Goal: Transaction & Acquisition: Purchase product/service

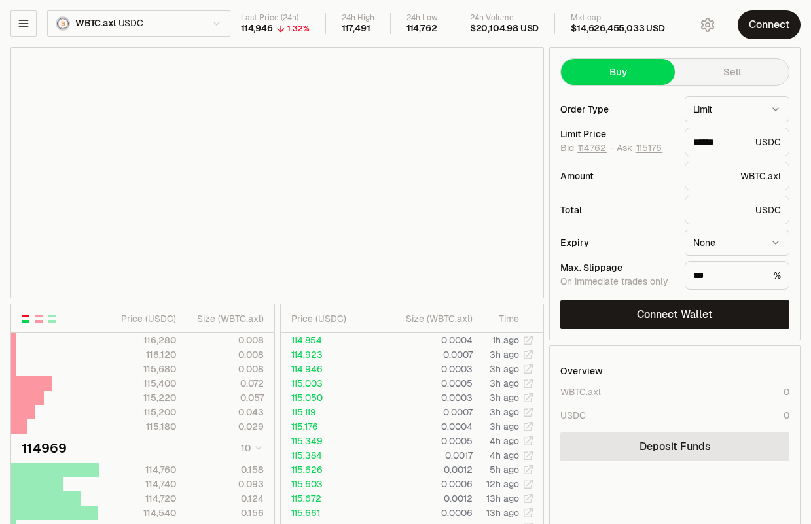
click at [179, 14] on html "Neutron Balance Earn Supervaults Bridge Orderbook Stake Ecosystem Governance Do…" at bounding box center [405, 410] width 811 height 821
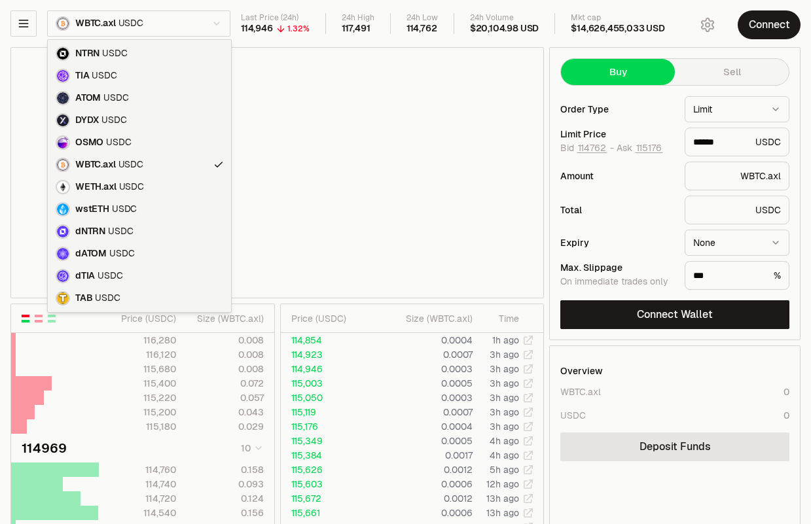
type input "******"
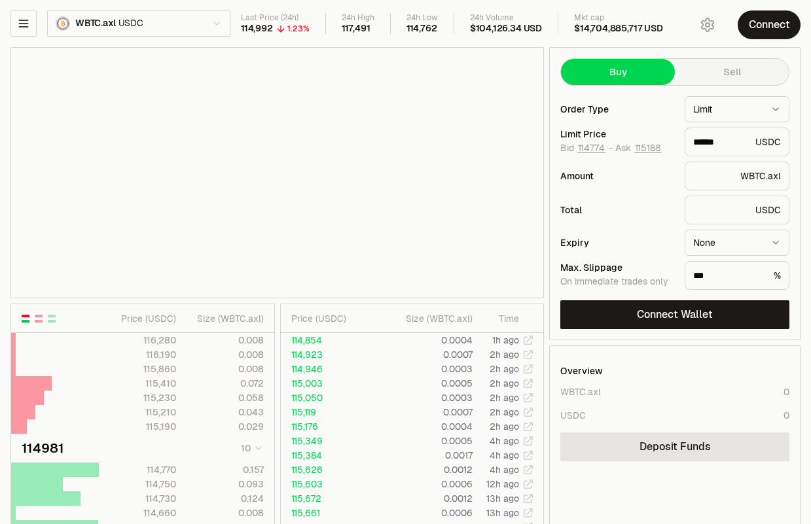
scroll to position [46, 0]
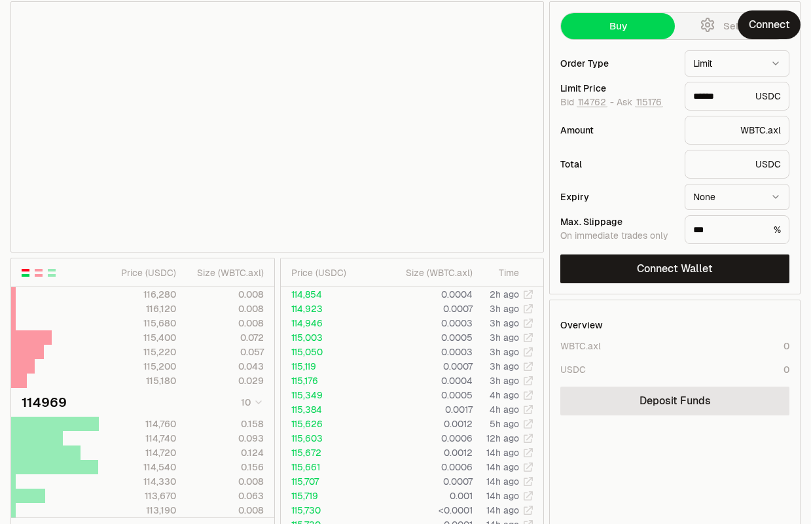
type input "******"
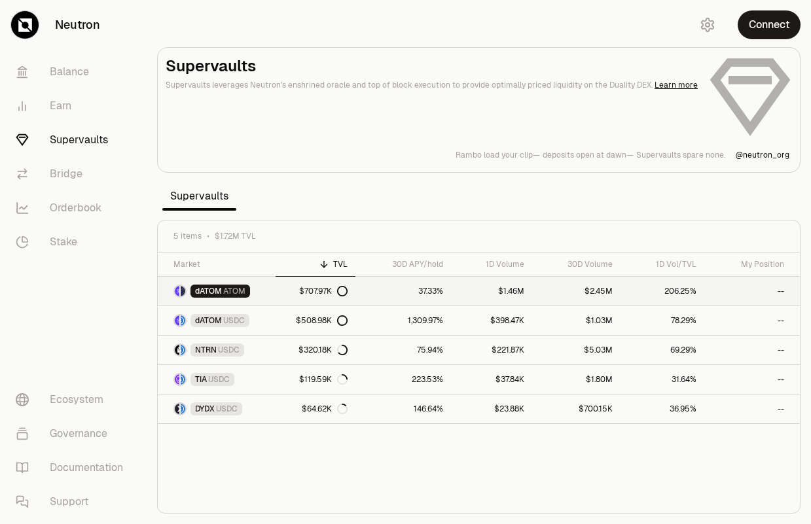
click at [650, 286] on link "206.25%" at bounding box center [661, 291] width 83 height 29
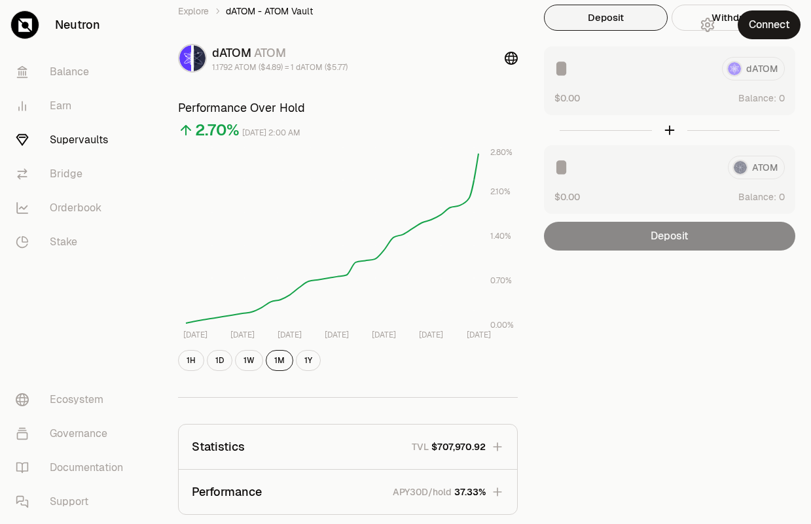
scroll to position [17, 0]
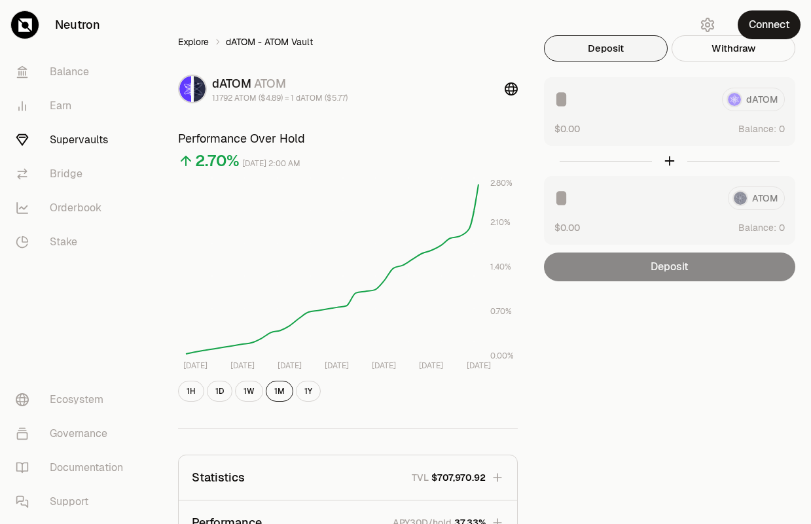
click at [193, 37] on link "Explore" at bounding box center [193, 41] width 31 height 13
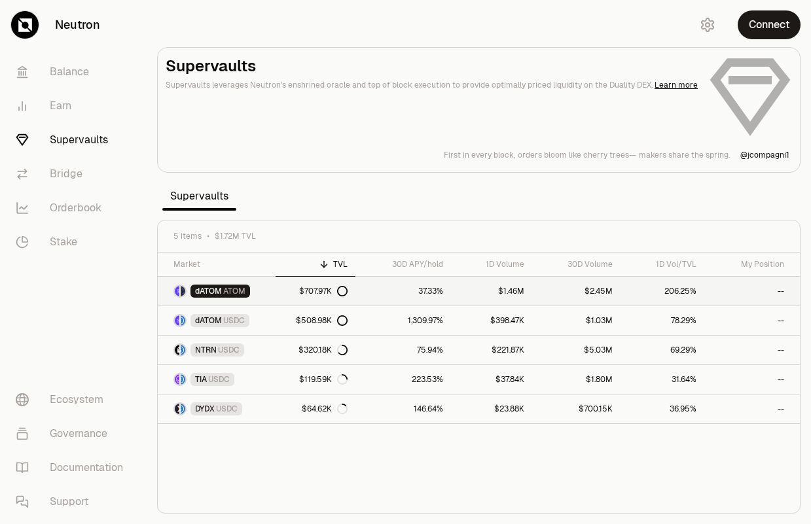
click at [475, 298] on link "$1.46M" at bounding box center [491, 291] width 81 height 29
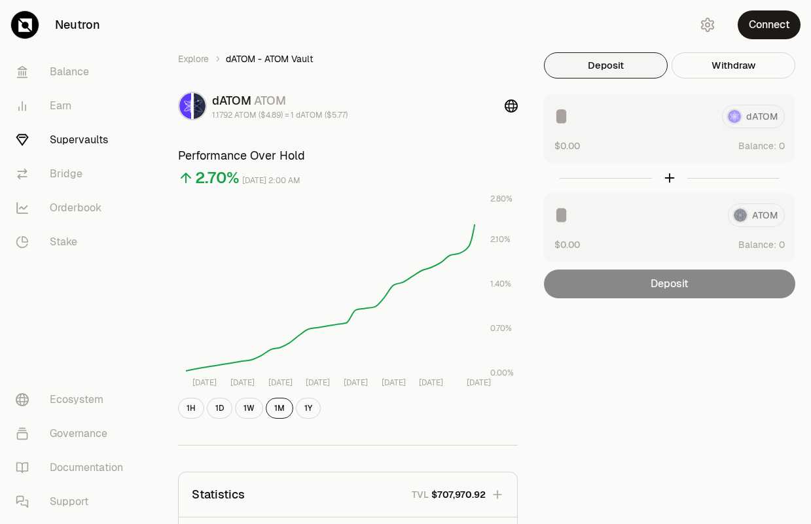
click at [618, 63] on button "Deposit" at bounding box center [606, 65] width 124 height 26
click at [751, 27] on button "Connect" at bounding box center [769, 24] width 63 height 29
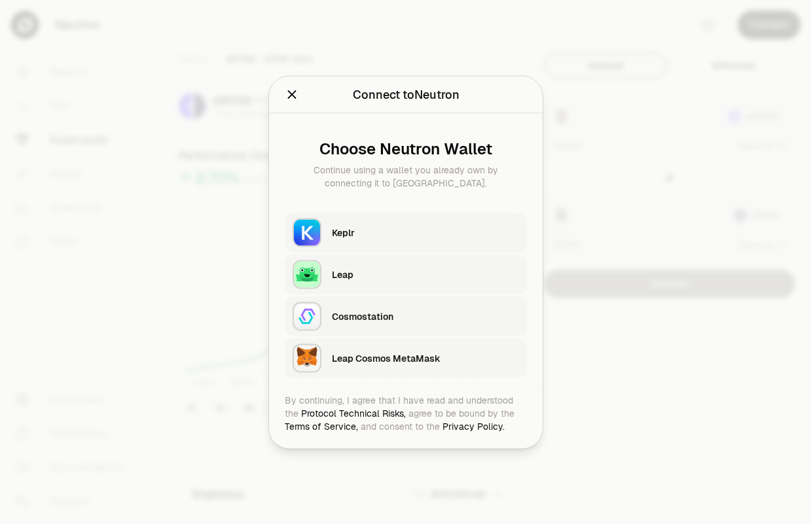
click at [364, 221] on div "Keplr" at bounding box center [429, 232] width 195 height 30
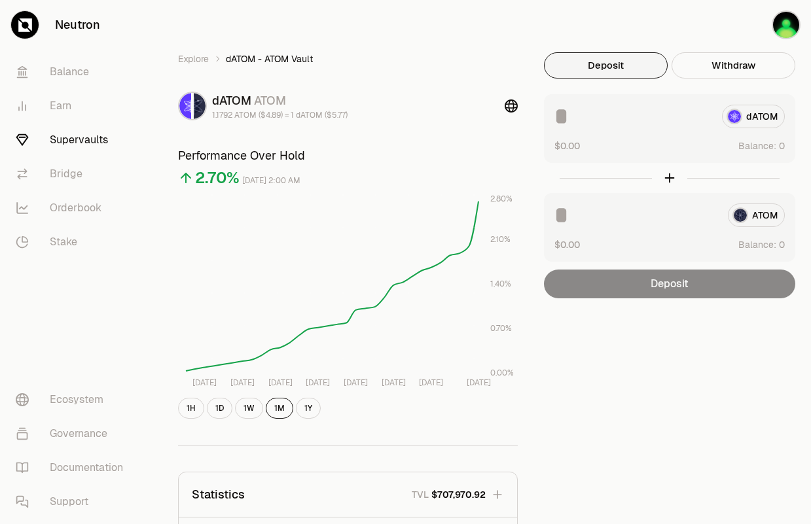
click at [589, 70] on button "Deposit" at bounding box center [606, 65] width 124 height 26
click at [598, 120] on input at bounding box center [632, 117] width 157 height 24
click at [655, 174] on div at bounding box center [669, 178] width 251 height 30
click at [662, 175] on div at bounding box center [669, 178] width 251 height 30
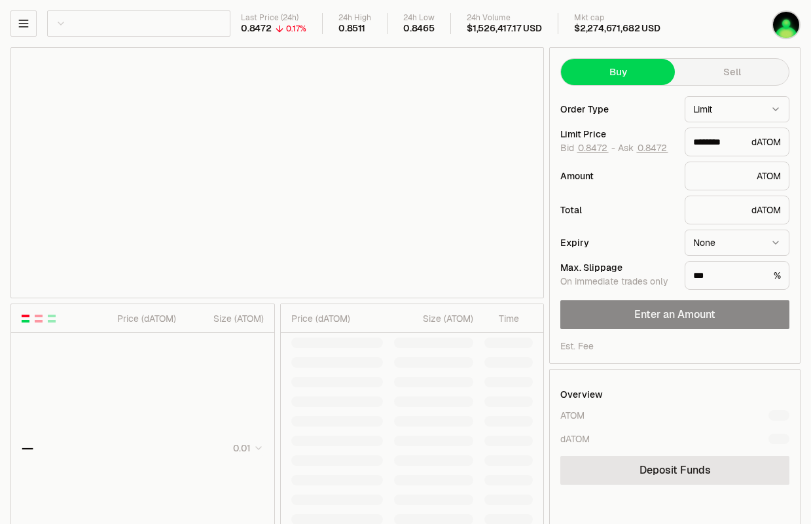
type input "********"
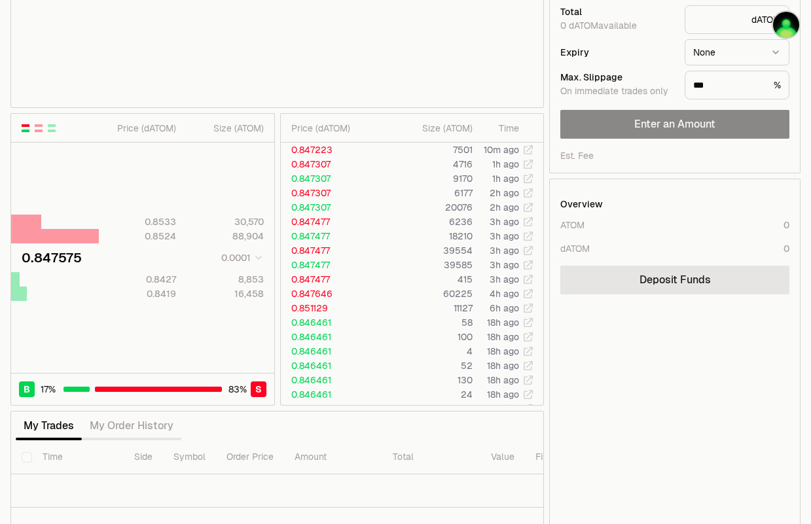
scroll to position [204, 0]
